Goal: Information Seeking & Learning: Learn about a topic

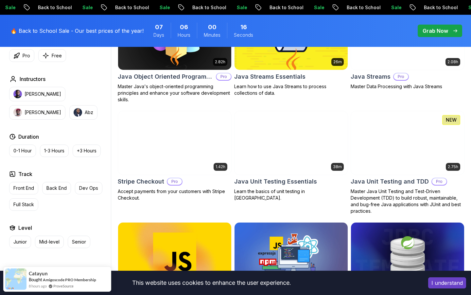
scroll to position [1149, 0]
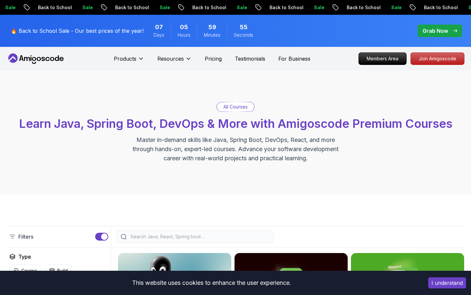
scroll to position [130, 0]
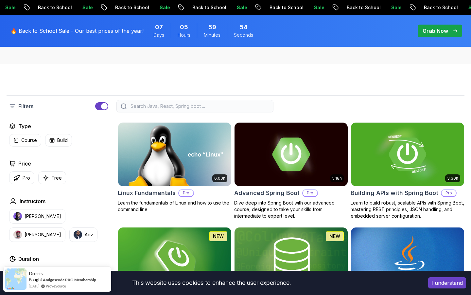
click at [153, 110] on div at bounding box center [195, 106] width 157 height 12
click at [154, 103] on input "search" at bounding box center [199, 106] width 140 height 7
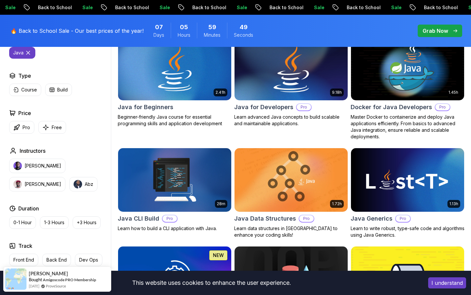
scroll to position [211, 0]
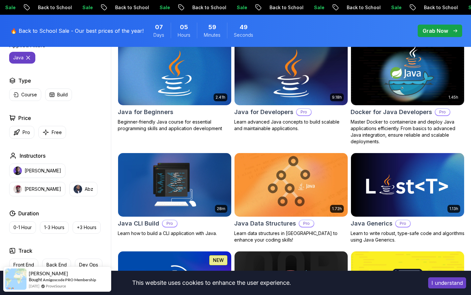
type input "java"
click at [295, 80] on img at bounding box center [291, 73] width 119 height 66
